Goal: Task Accomplishment & Management: Complete application form

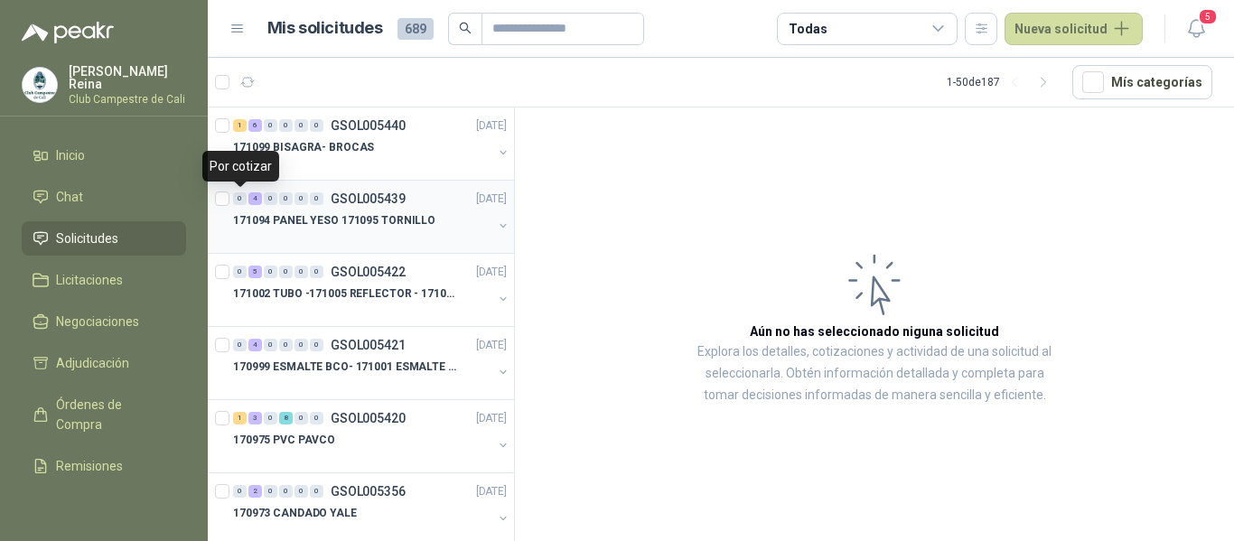
click at [232, 198] on div at bounding box center [224, 217] width 18 height 58
click at [333, 72] on span "4" at bounding box center [336, 74] width 13 height 14
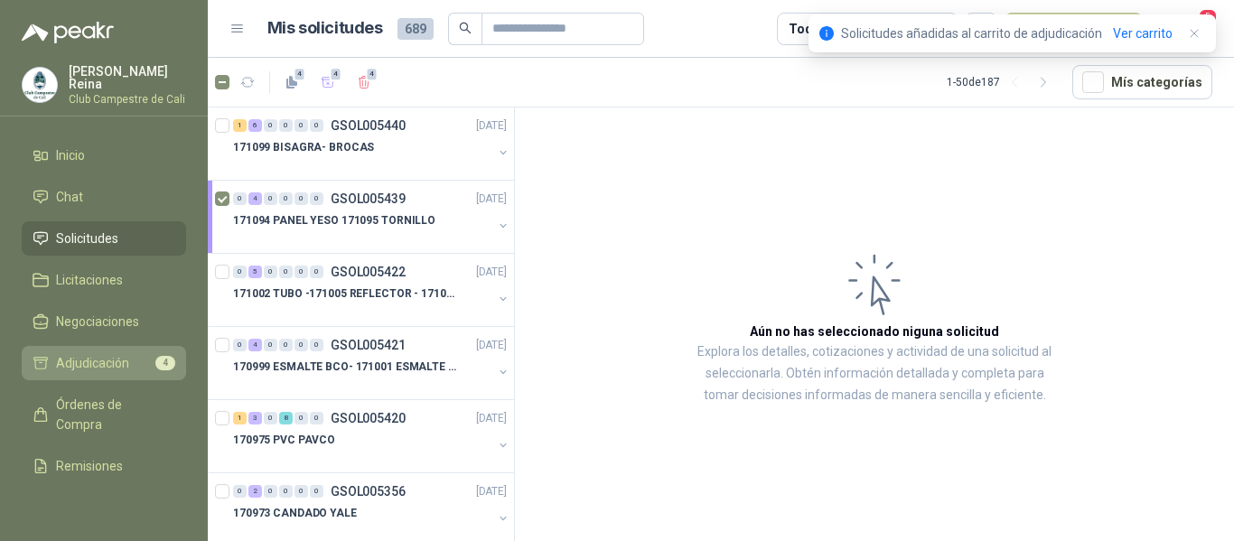
click at [121, 353] on span "Adjudicación" at bounding box center [92, 363] width 73 height 20
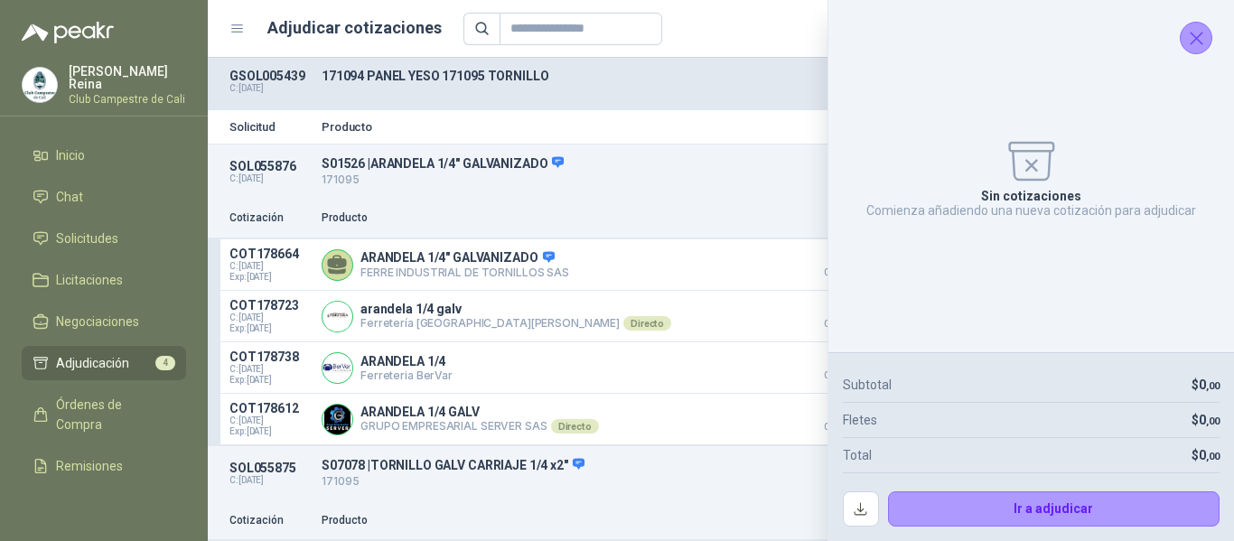
click at [1186, 45] on icon "Cerrar" at bounding box center [1196, 38] width 23 height 23
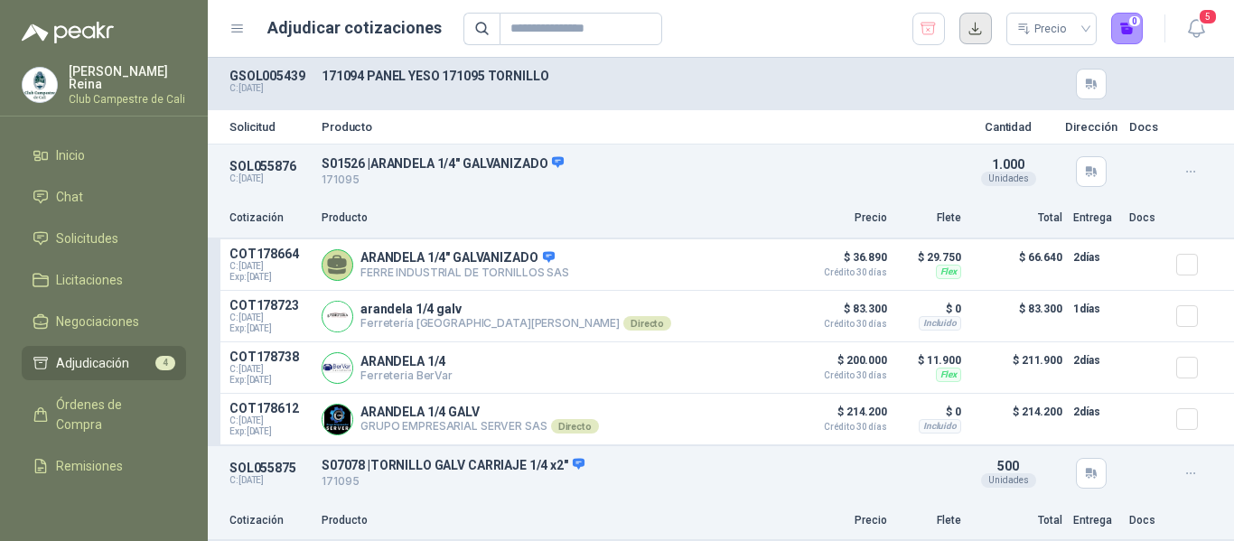
click at [979, 28] on button "button" at bounding box center [976, 29] width 33 height 33
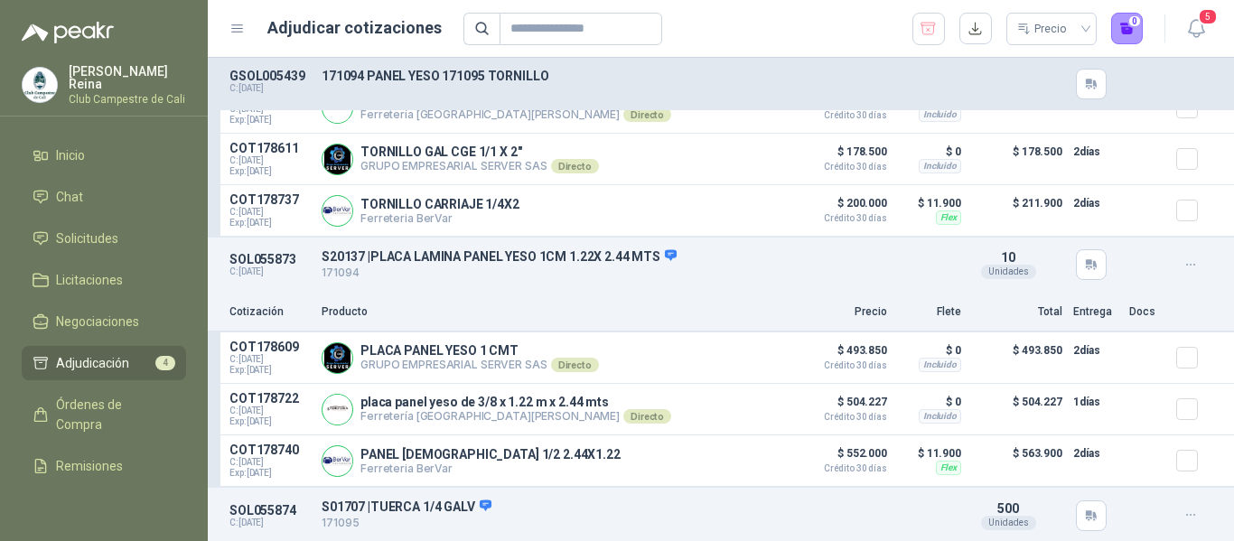
scroll to position [520, 0]
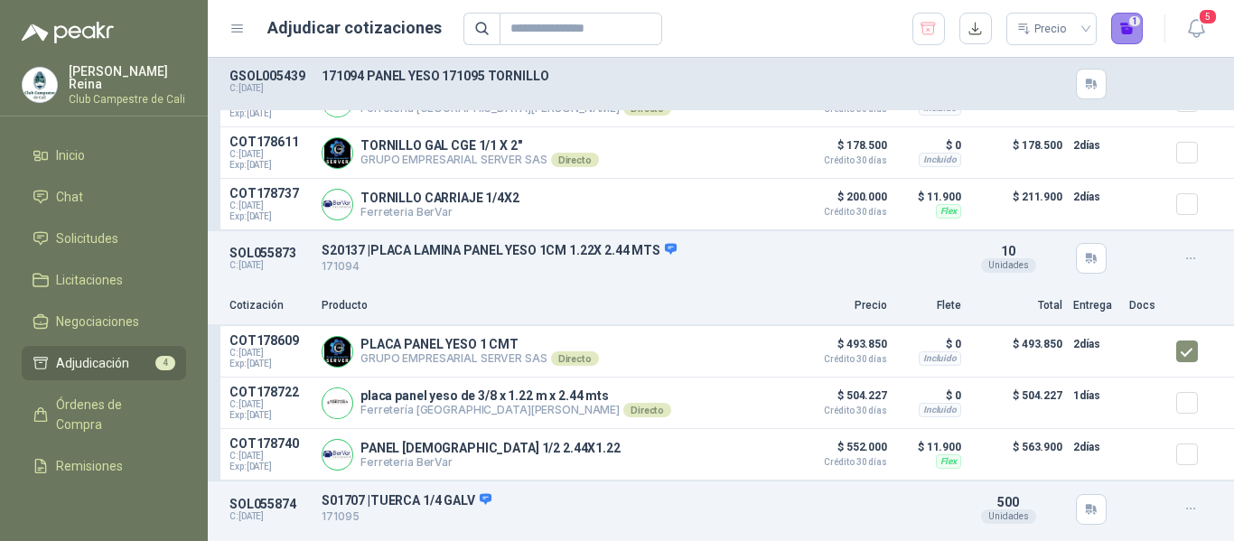
click at [1129, 35] on button "1" at bounding box center [1127, 29] width 33 height 33
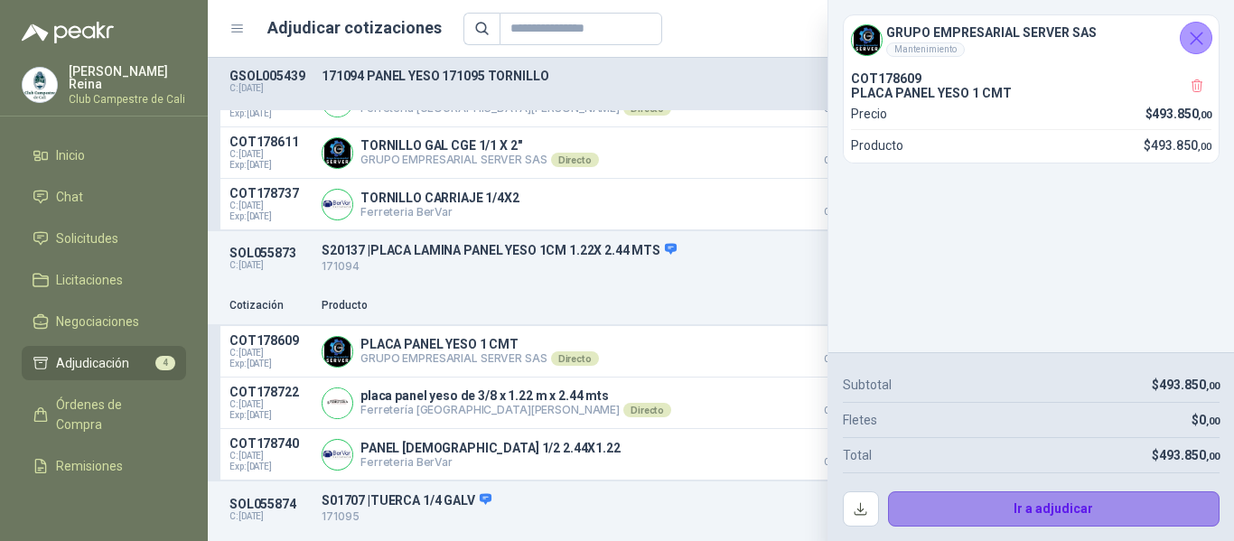
click at [1040, 511] on button "Ir a adjudicar" at bounding box center [1054, 510] width 333 height 36
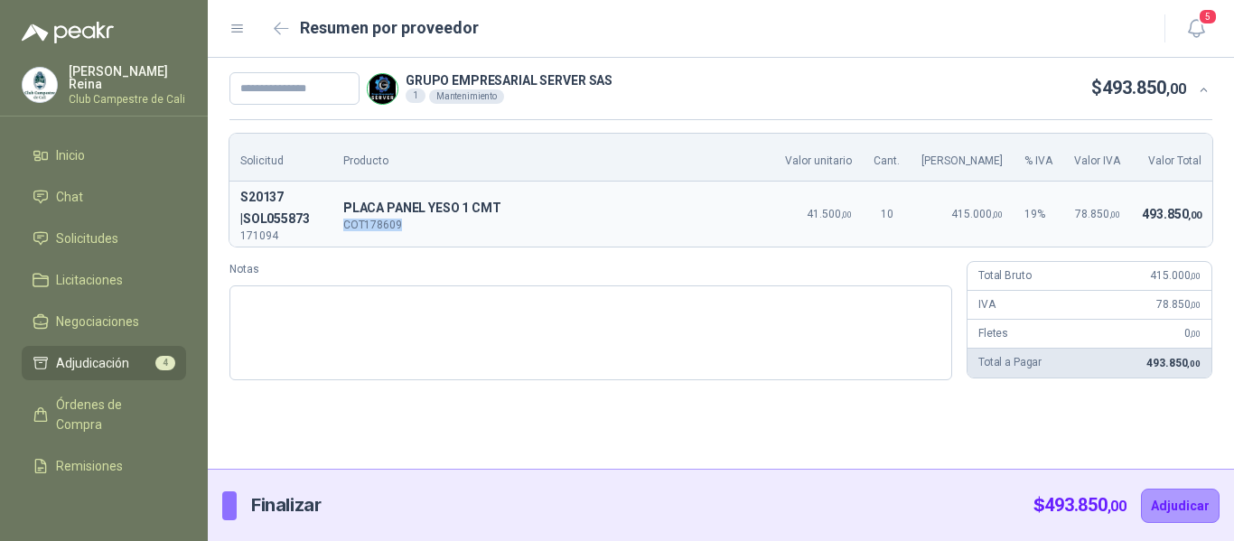
drag, startPoint x: 439, startPoint y: 229, endPoint x: 378, endPoint y: 225, distance: 61.5
click at [378, 225] on p "COT178609" at bounding box center [553, 225] width 421 height 11
copy p "COT178609"
click at [302, 86] on input "text" at bounding box center [295, 88] width 130 height 33
type input "******"
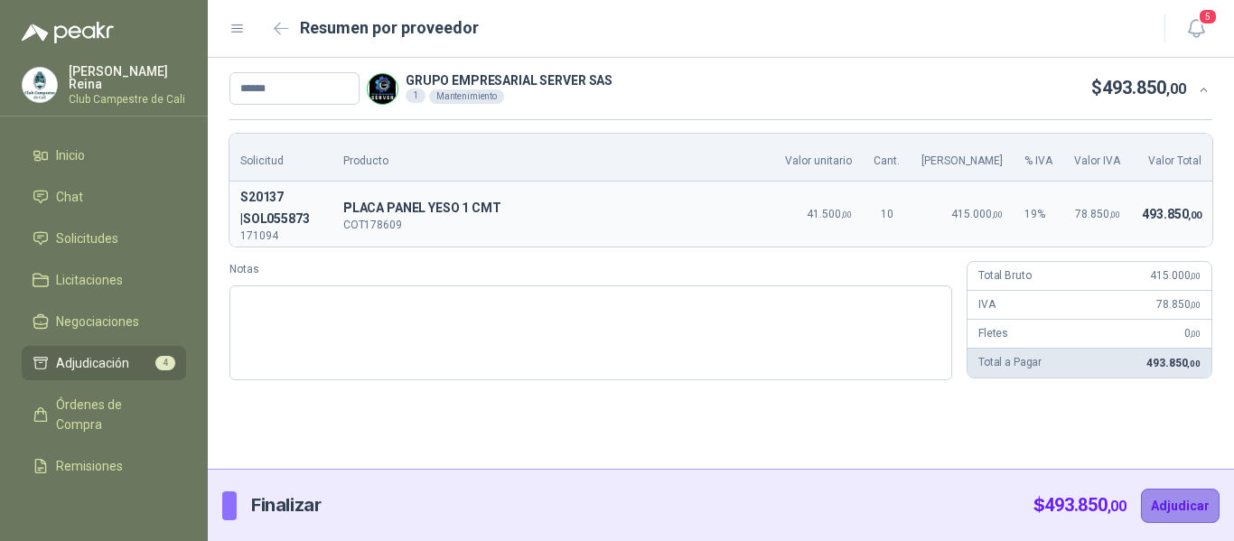
click at [1162, 510] on button "Adjudicar" at bounding box center [1180, 506] width 79 height 34
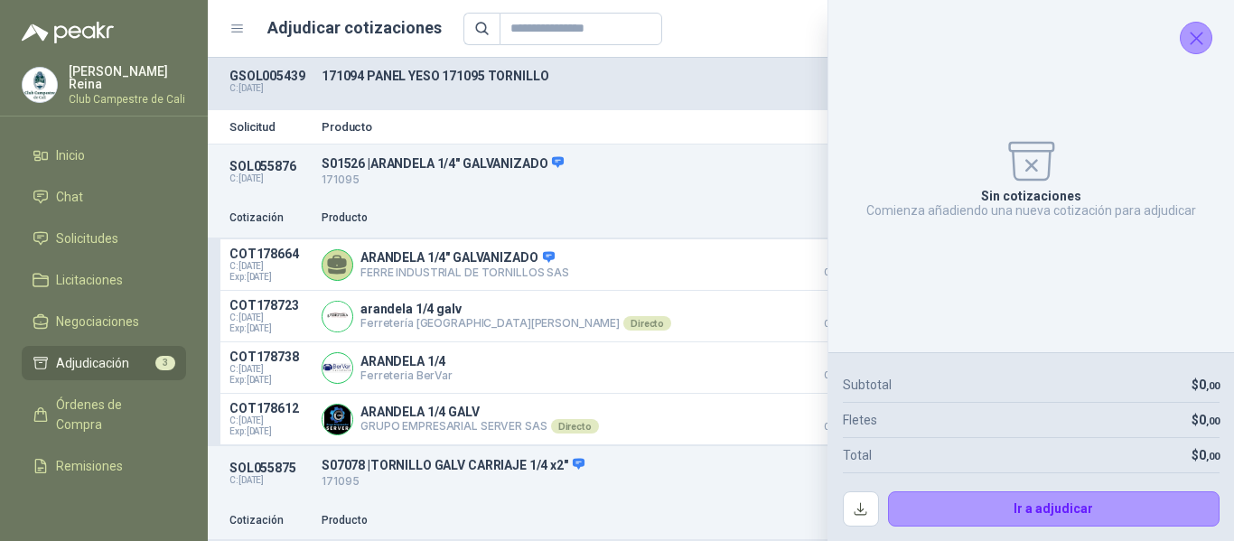
click at [1194, 37] on icon "Cerrar" at bounding box center [1196, 38] width 23 height 23
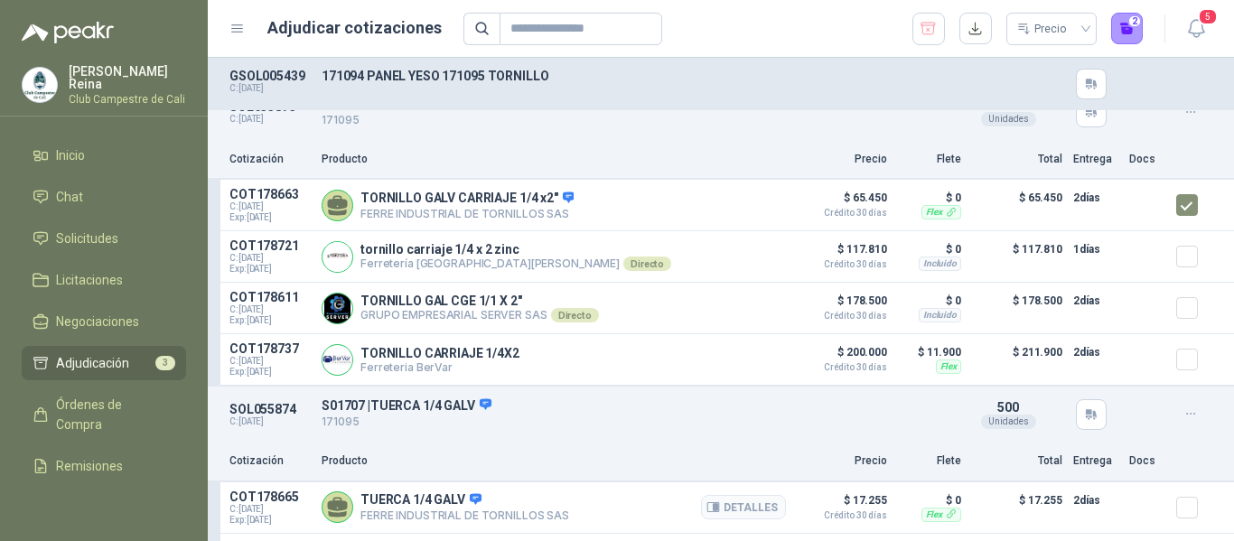
scroll to position [519, 0]
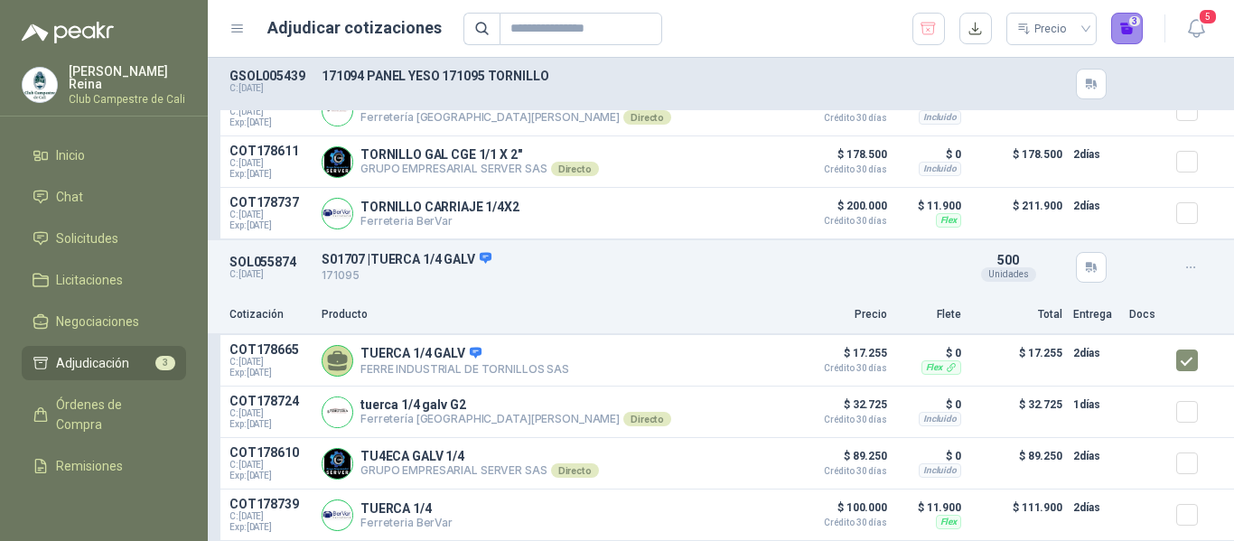
click at [1130, 31] on button "3" at bounding box center [1127, 29] width 33 height 33
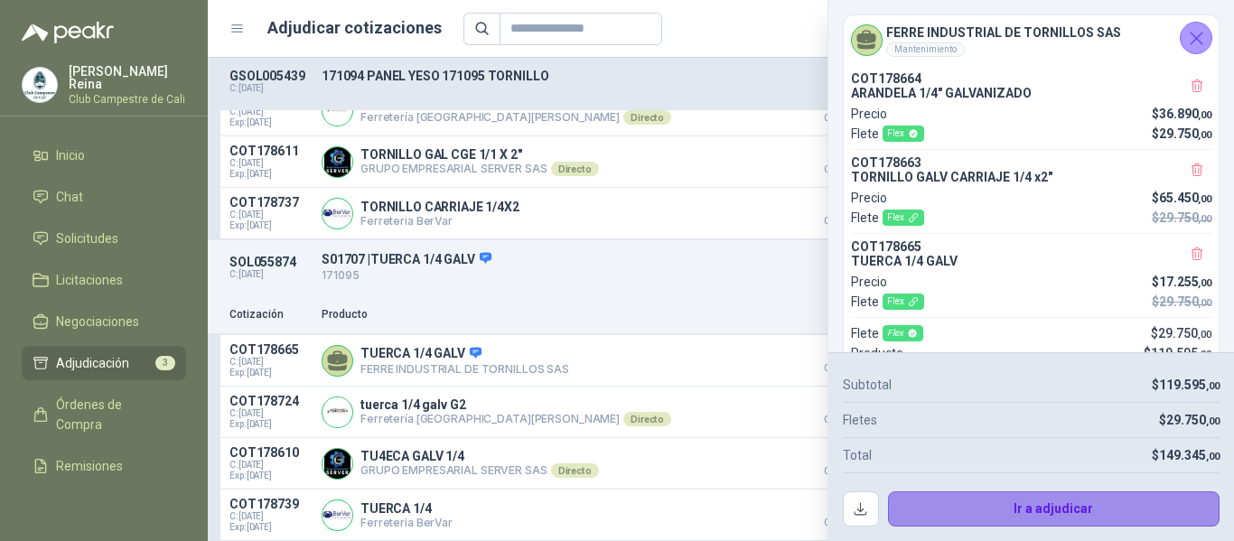
click at [1057, 510] on button "Ir a adjudicar" at bounding box center [1054, 510] width 333 height 36
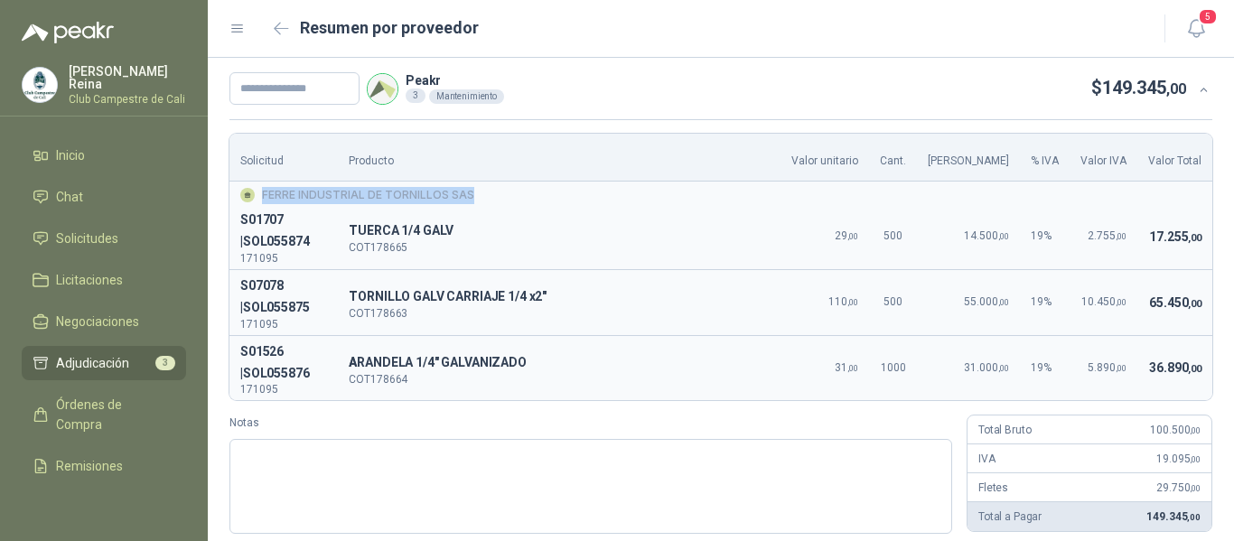
drag, startPoint x: 478, startPoint y: 191, endPoint x: 466, endPoint y: 192, distance: 11.8
click at [466, 192] on div "FERRE INDUSTRIAL DE TORNILLOS SAS" at bounding box center [720, 195] width 961 height 17
copy div "FERRE INDUSTRIAL DE TORNILLOS SAS"
drag, startPoint x: 431, startPoint y: 245, endPoint x: 377, endPoint y: 242, distance: 54.3
click at [377, 242] on p "COT178665" at bounding box center [559, 247] width 421 height 11
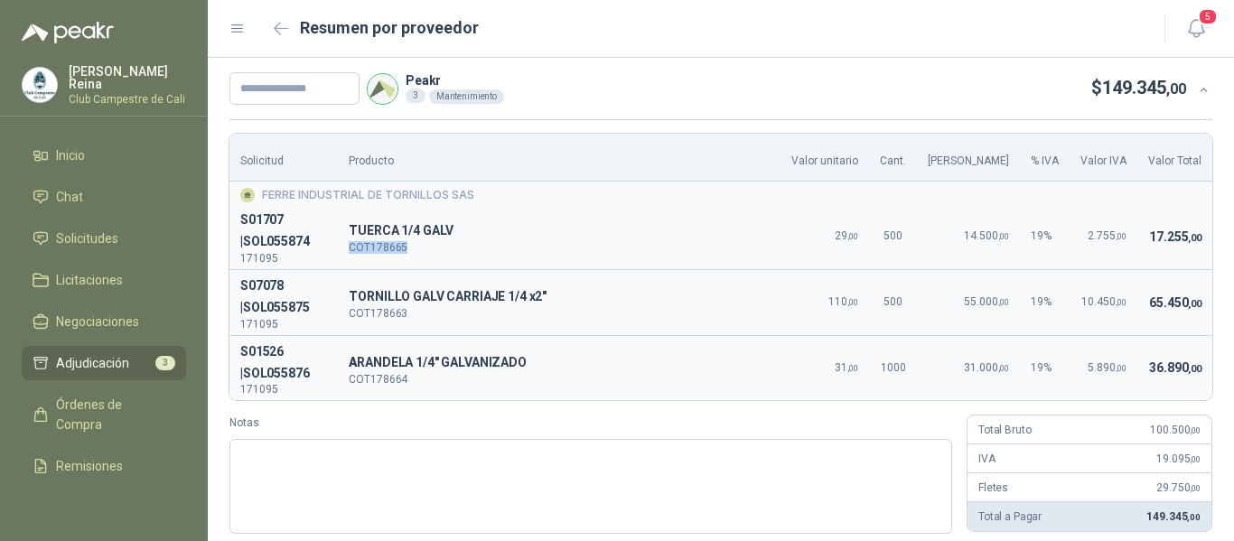
copy p "COT178665"
click at [289, 86] on input "text" at bounding box center [295, 88] width 130 height 33
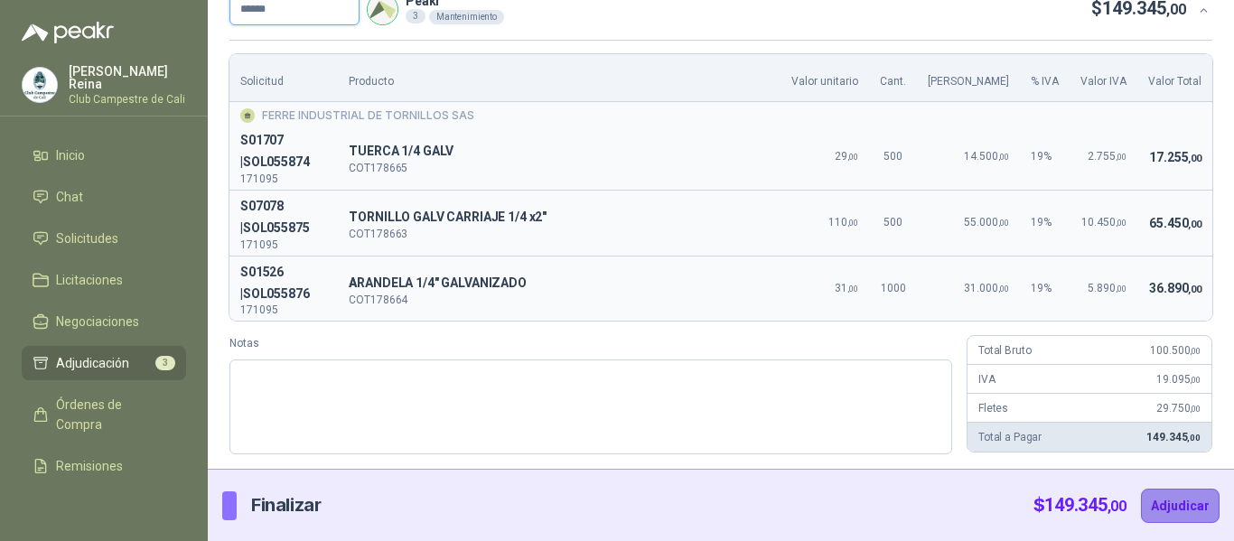
type input "******"
click at [1145, 498] on button "Adjudicar" at bounding box center [1180, 506] width 79 height 34
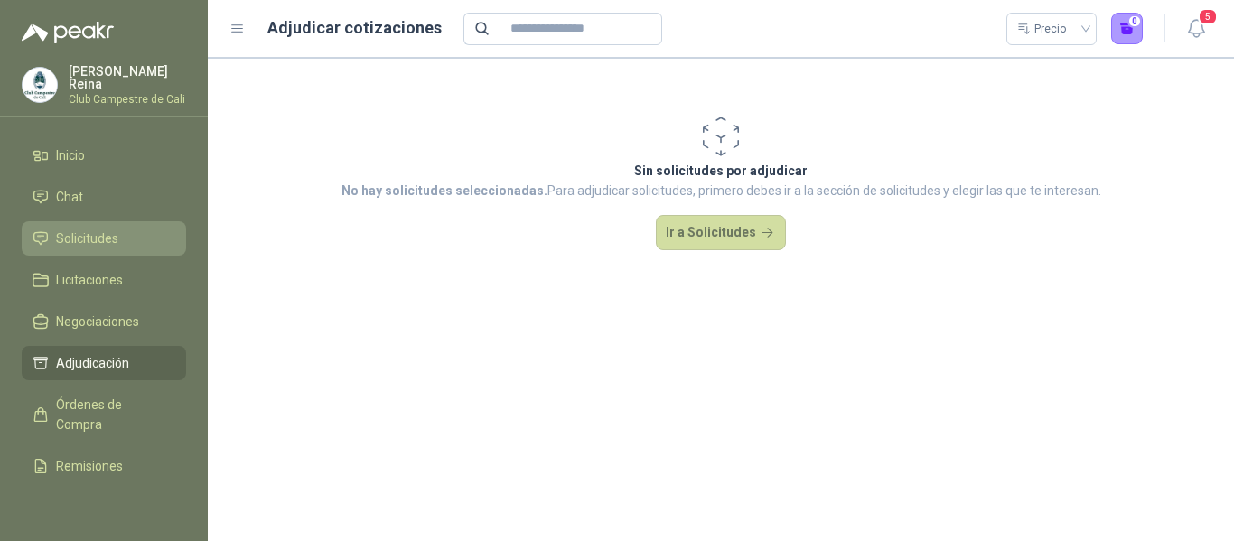
click at [105, 229] on span "Solicitudes" at bounding box center [87, 239] width 62 height 20
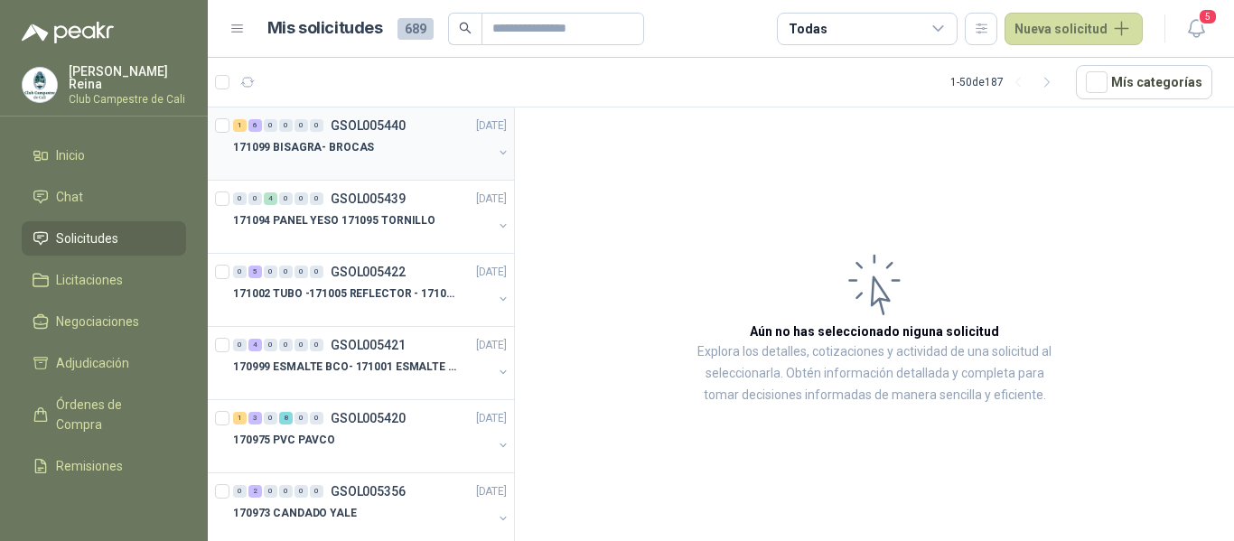
click at [230, 126] on div at bounding box center [224, 144] width 18 height 58
click at [326, 80] on icon "button" at bounding box center [328, 82] width 15 height 15
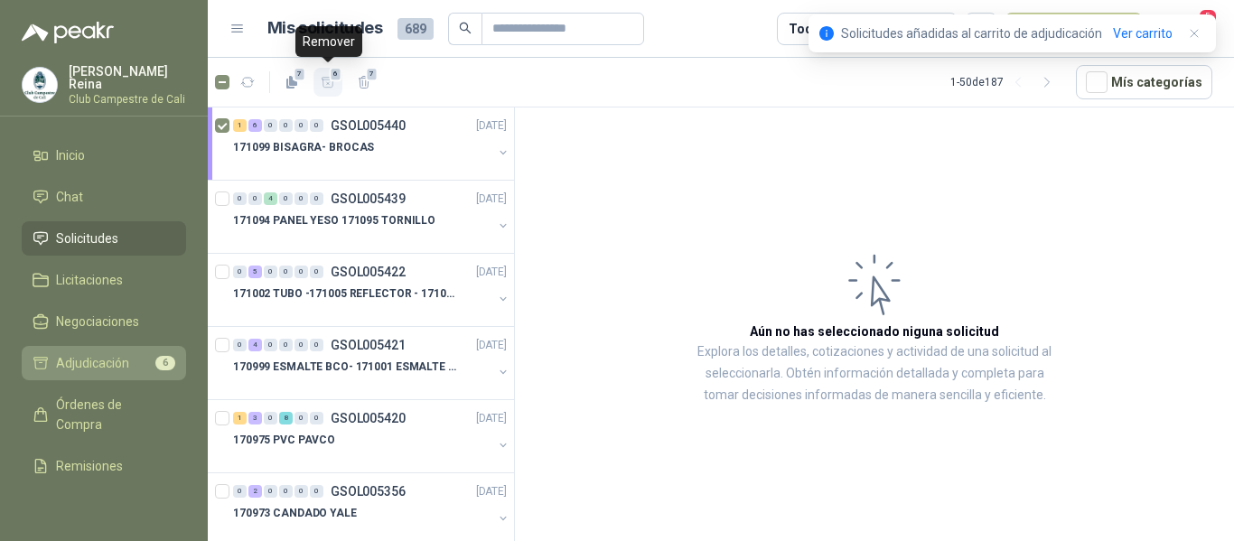
click at [111, 355] on span "Adjudicación" at bounding box center [92, 363] width 73 height 20
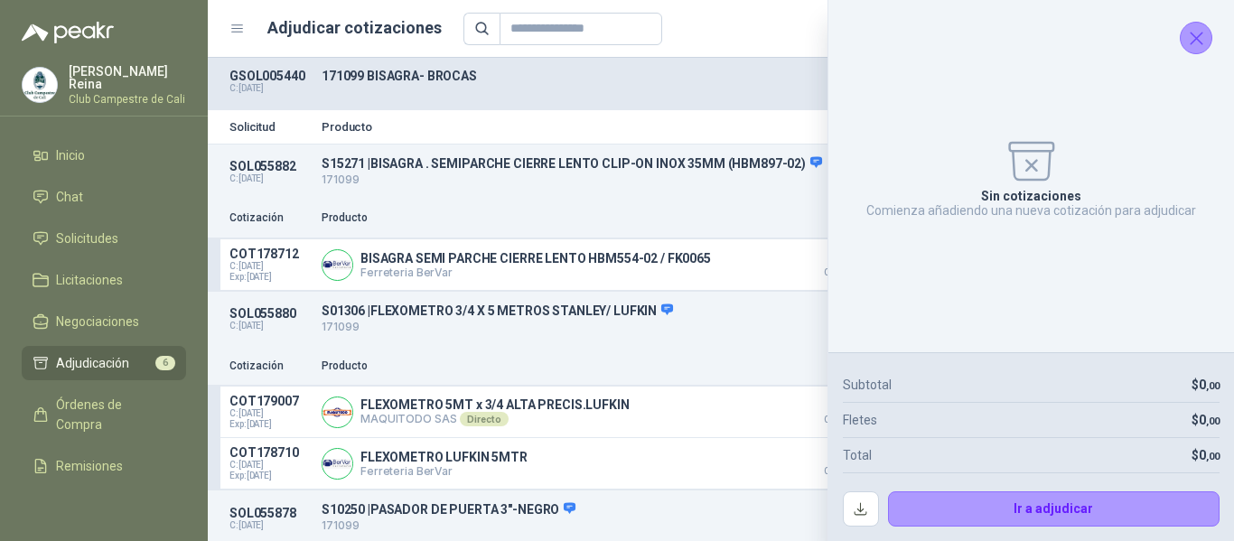
click at [1201, 44] on icon "Cerrar" at bounding box center [1196, 38] width 23 height 23
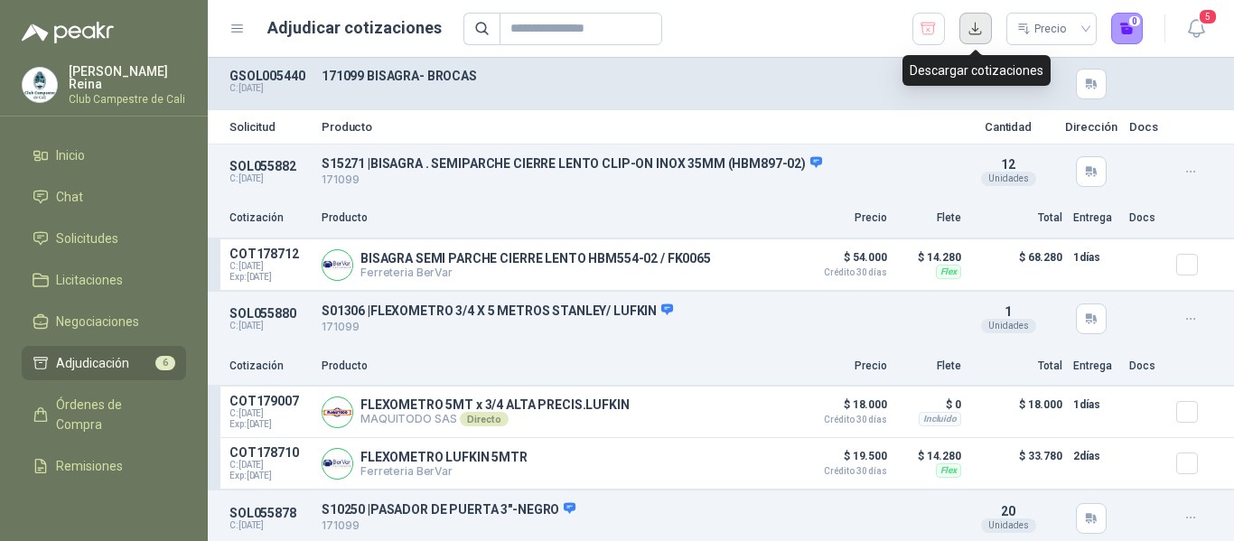
click at [979, 27] on button "button" at bounding box center [976, 29] width 33 height 33
click at [929, 26] on icon "button" at bounding box center [928, 29] width 17 height 18
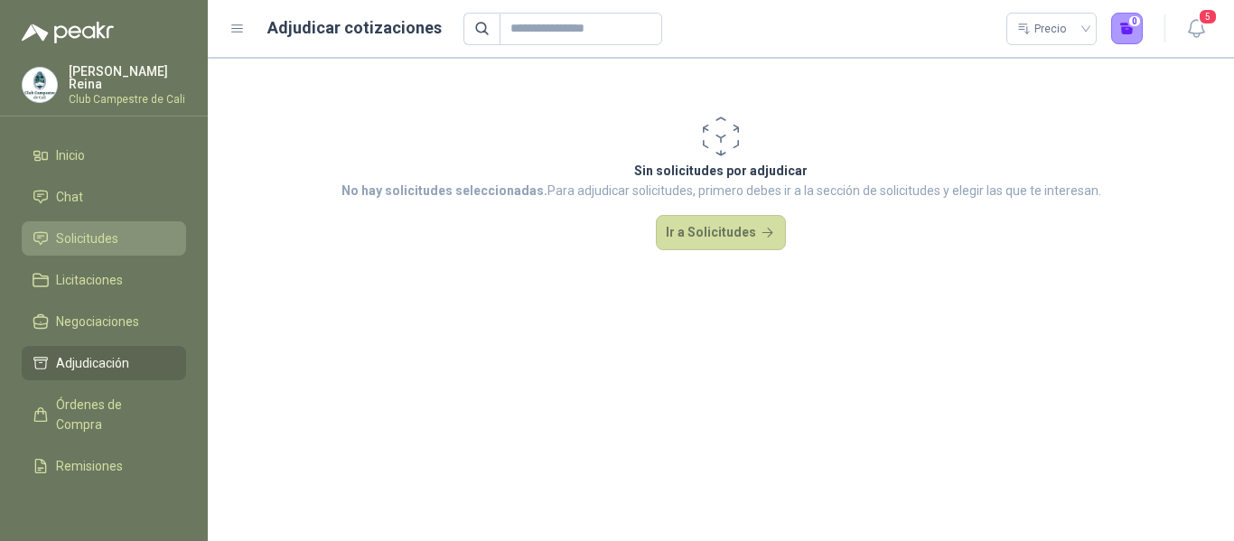
click at [98, 233] on span "Solicitudes" at bounding box center [87, 239] width 62 height 20
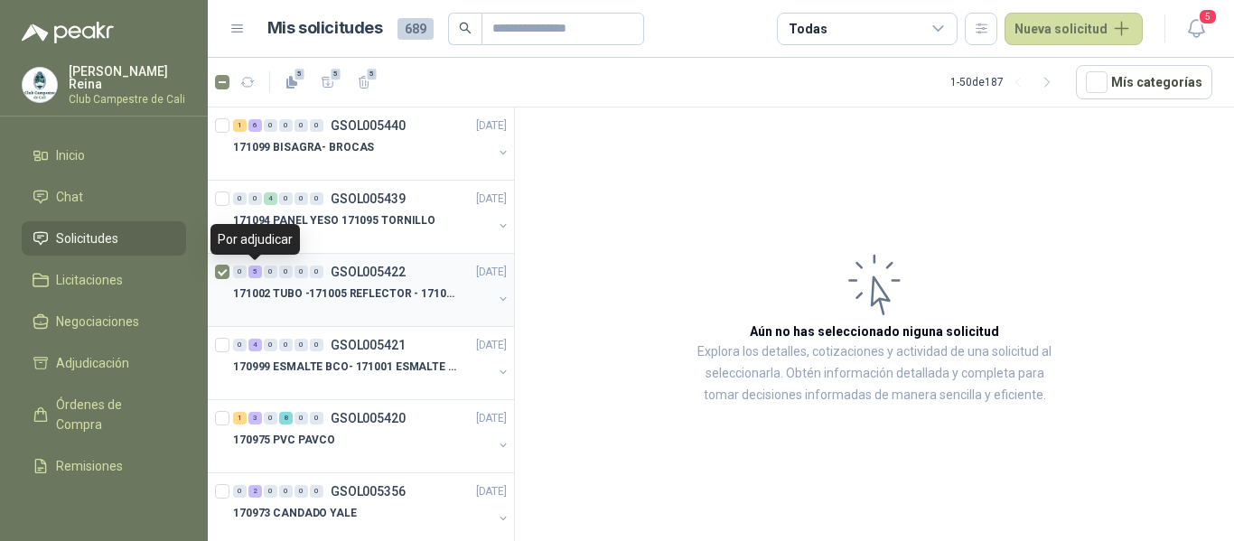
click at [250, 273] on div "5" at bounding box center [255, 272] width 14 height 13
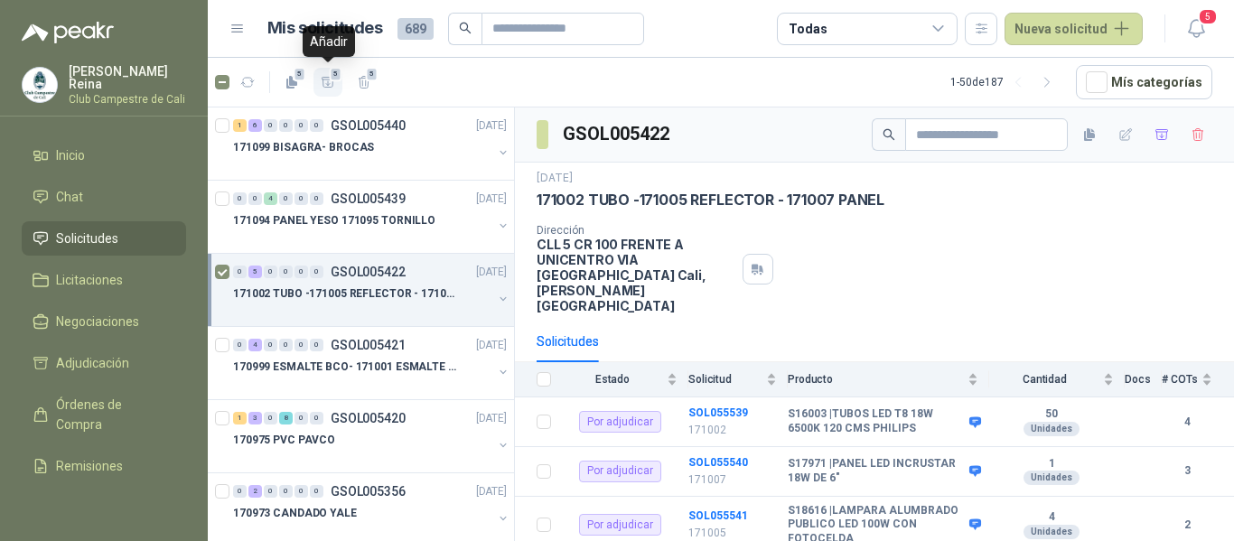
click at [333, 77] on span "5" at bounding box center [336, 74] width 13 height 14
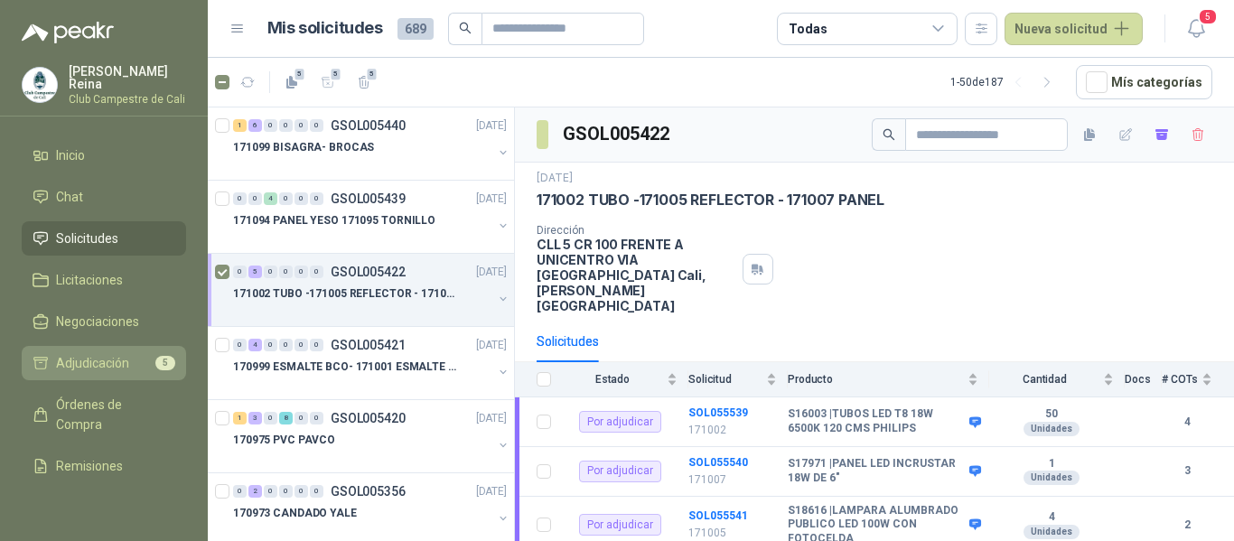
click at [119, 353] on span "Adjudicación" at bounding box center [92, 363] width 73 height 20
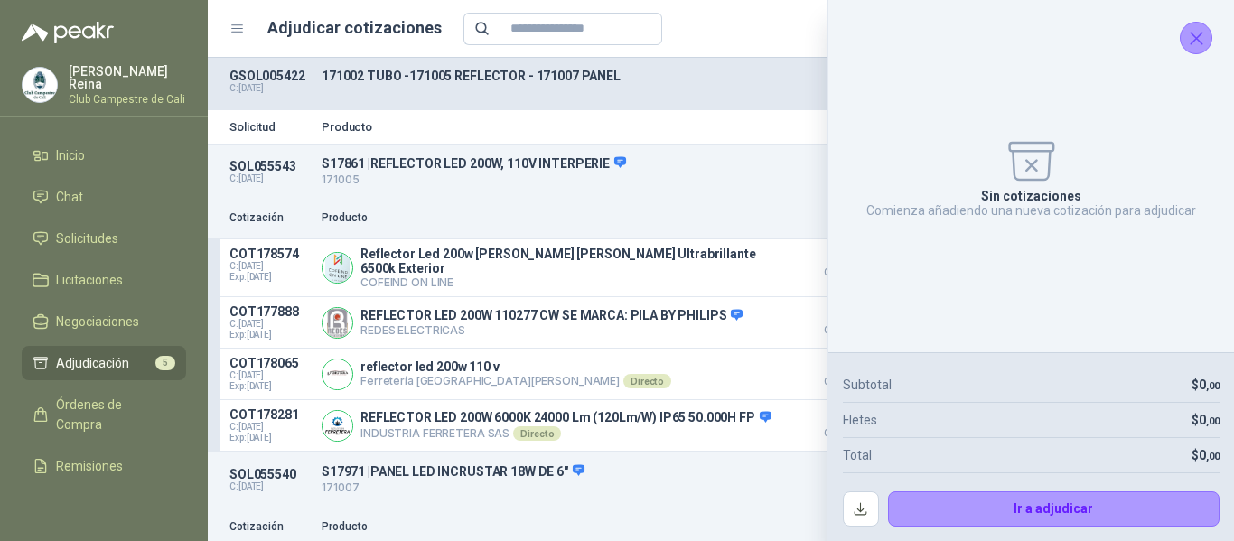
click at [1200, 48] on icon "Cerrar" at bounding box center [1196, 38] width 23 height 23
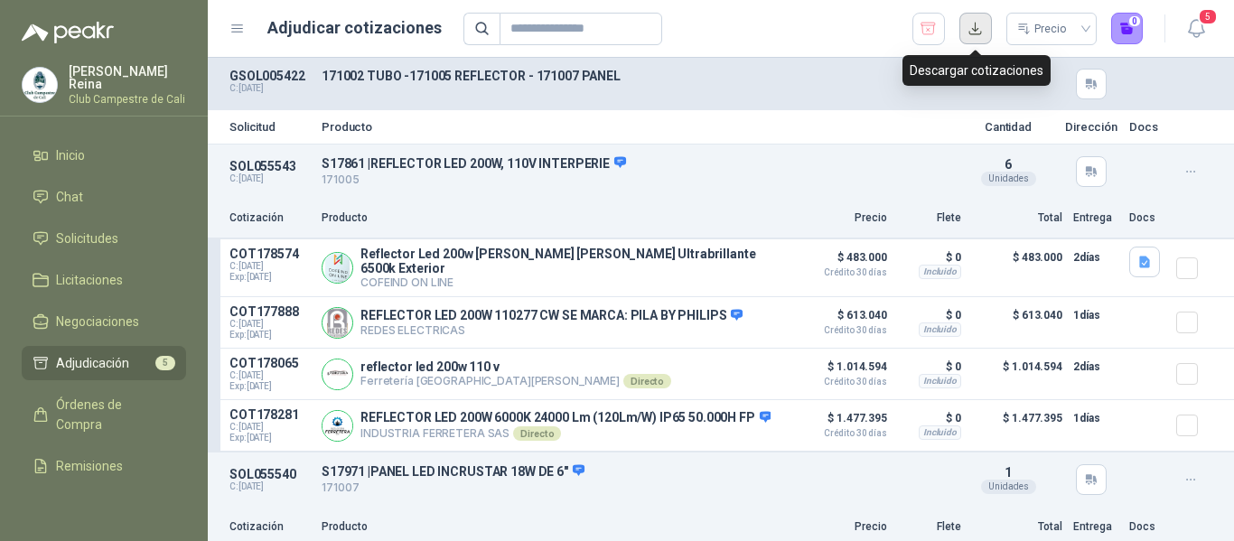
click at [972, 20] on button "button" at bounding box center [976, 29] width 33 height 33
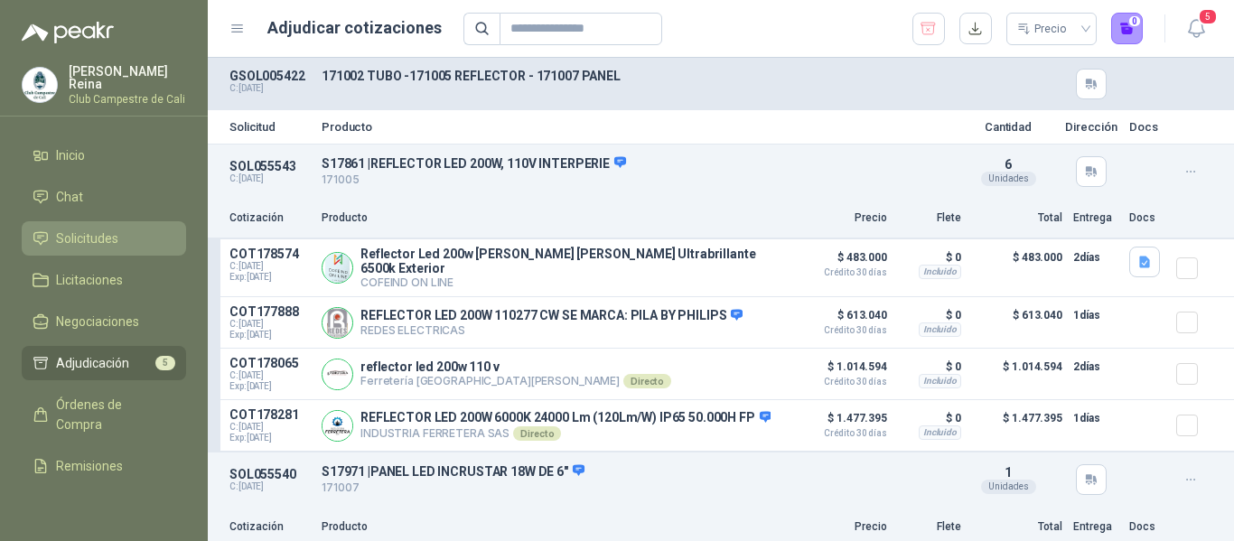
click at [110, 237] on span "Solicitudes" at bounding box center [87, 239] width 62 height 20
